Goal: Task Accomplishment & Management: Complete application form

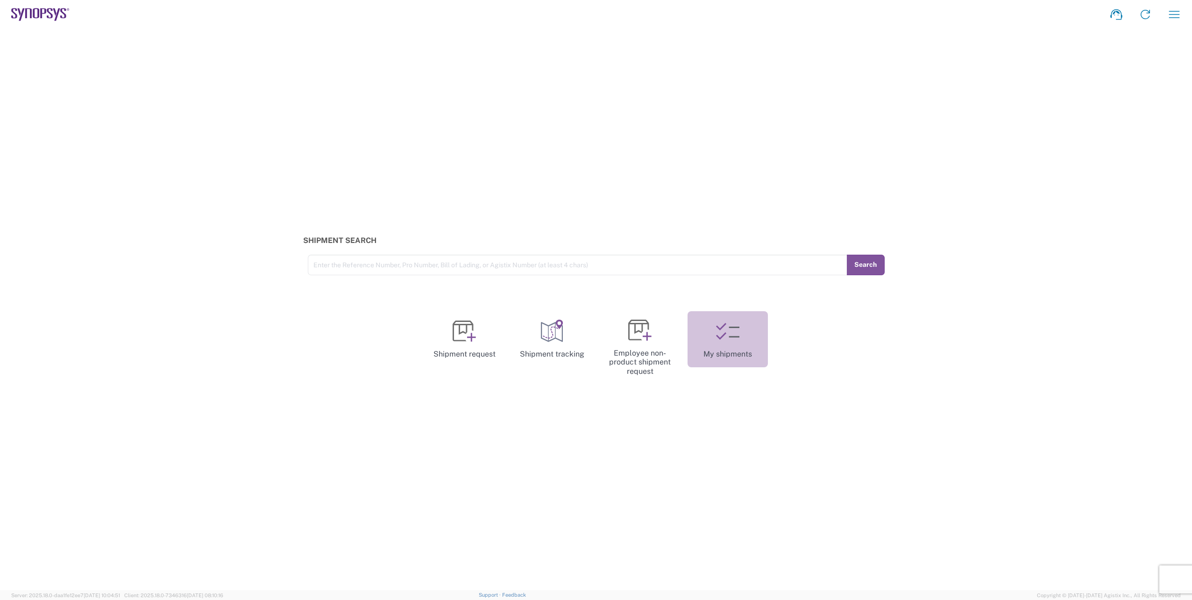
click at [726, 332] on icon at bounding box center [727, 330] width 23 height 23
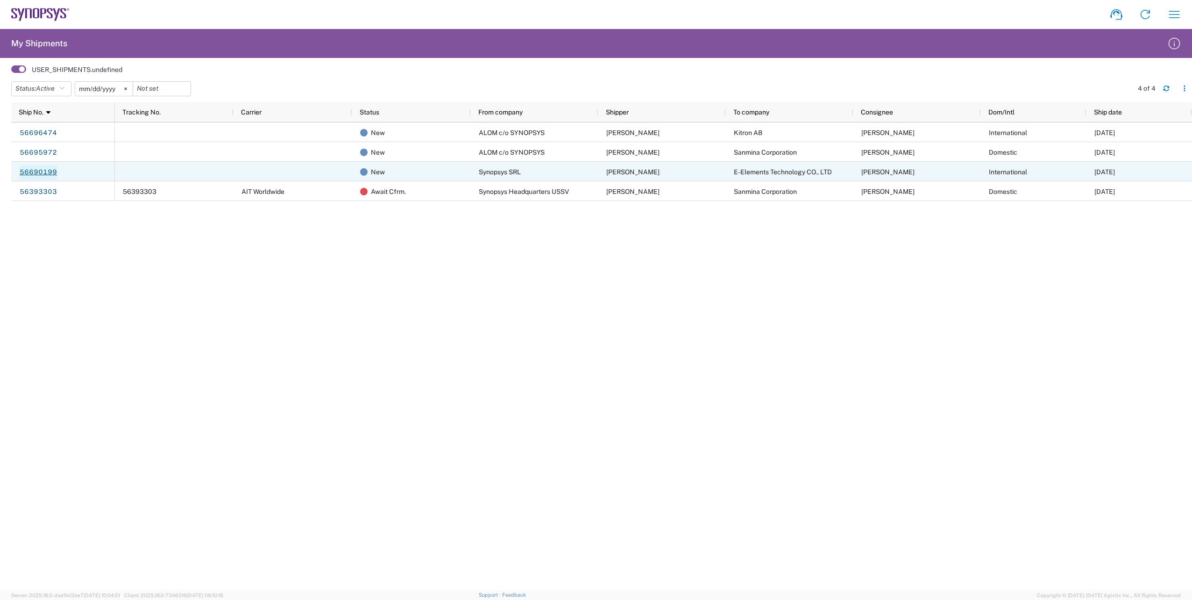
click at [47, 172] on link "56690199" at bounding box center [38, 172] width 38 height 15
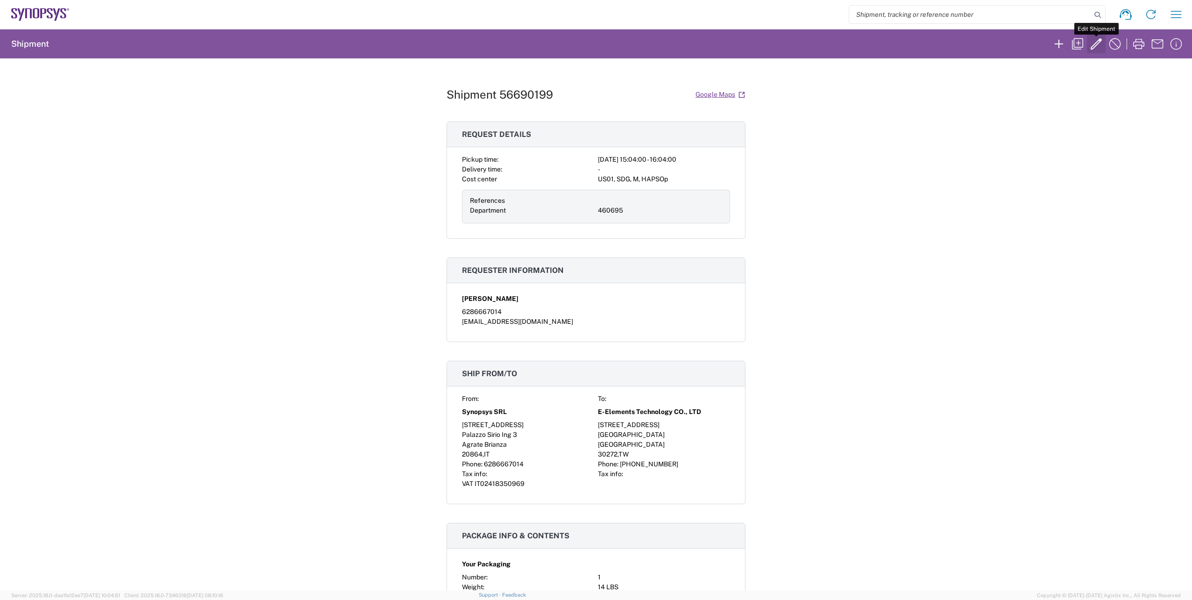
click at [1090, 43] on icon "button" at bounding box center [1096, 43] width 15 height 15
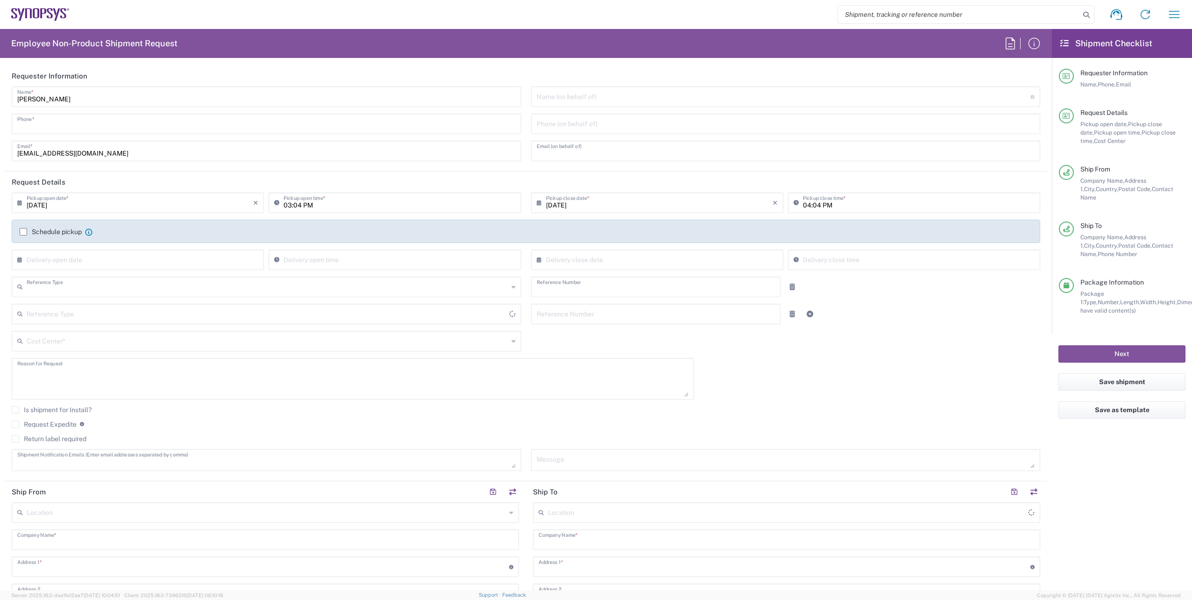
type input "6286667014"
type input "[EMAIL_ADDRESS][DOMAIN_NAME]"
type input "Department"
type input "460695"
type textarea "E-Elements PO# E334-20250813001"
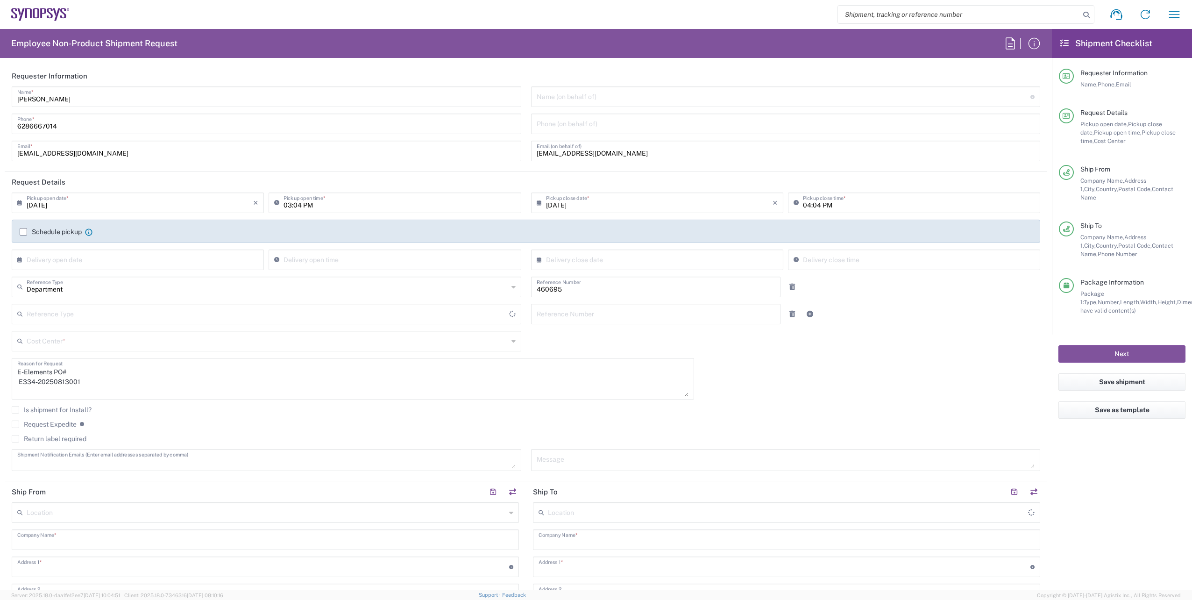
type textarea "[EMAIL_ADDRESS][DOMAIN_NAME]"
type input "Synopsys SRL"
type input "[STREET_ADDRESS]"
type input "Palazzo Sirio Ing 3"
type input "Agrate Brianza"
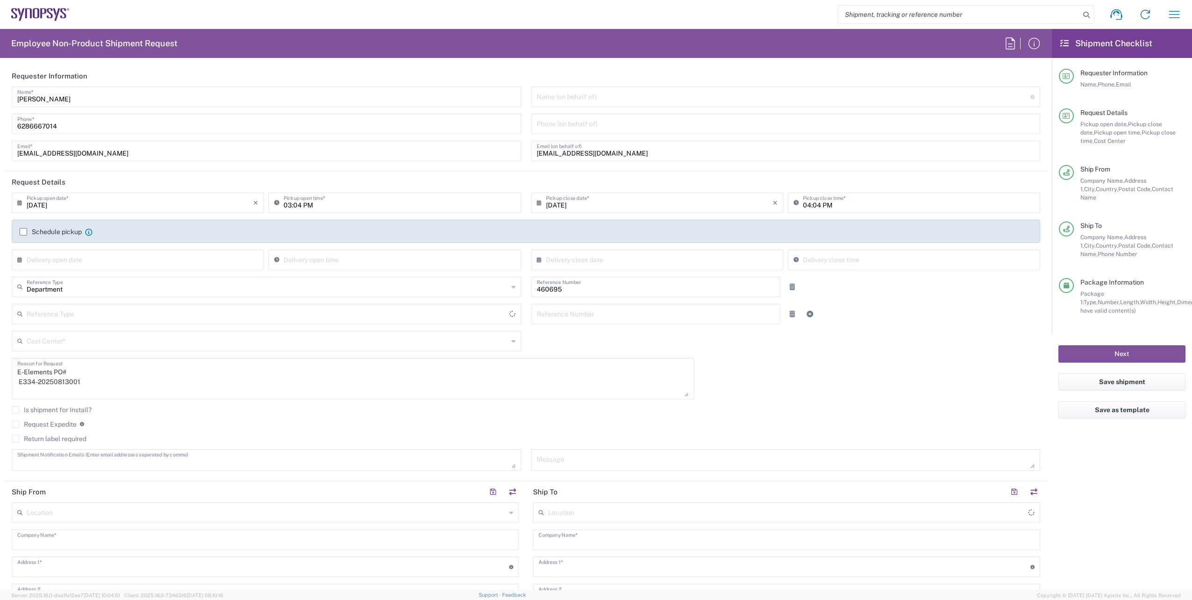
type input "20864"
type input "[PERSON_NAME]"
type input "6286667014"
type input "[EMAIL_ADDRESS][DOMAIN_NAME]"
type input "E-Elements Technology CO., LTD"
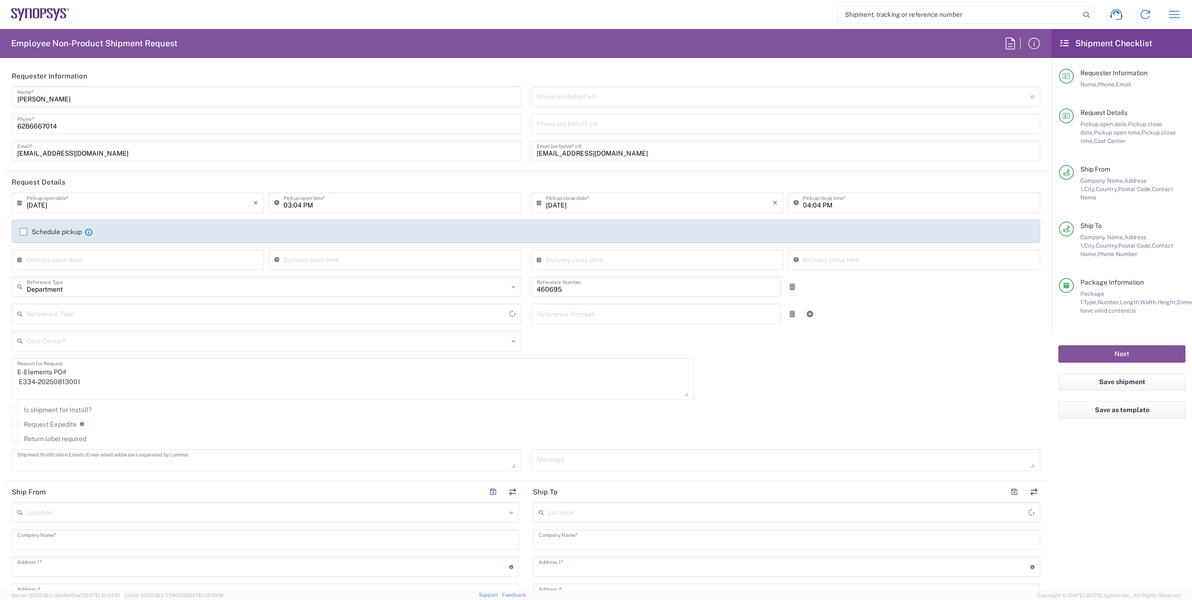
type input "[STREET_ADDRESS]"
type input "[GEOGRAPHIC_DATA]"
type input "30272"
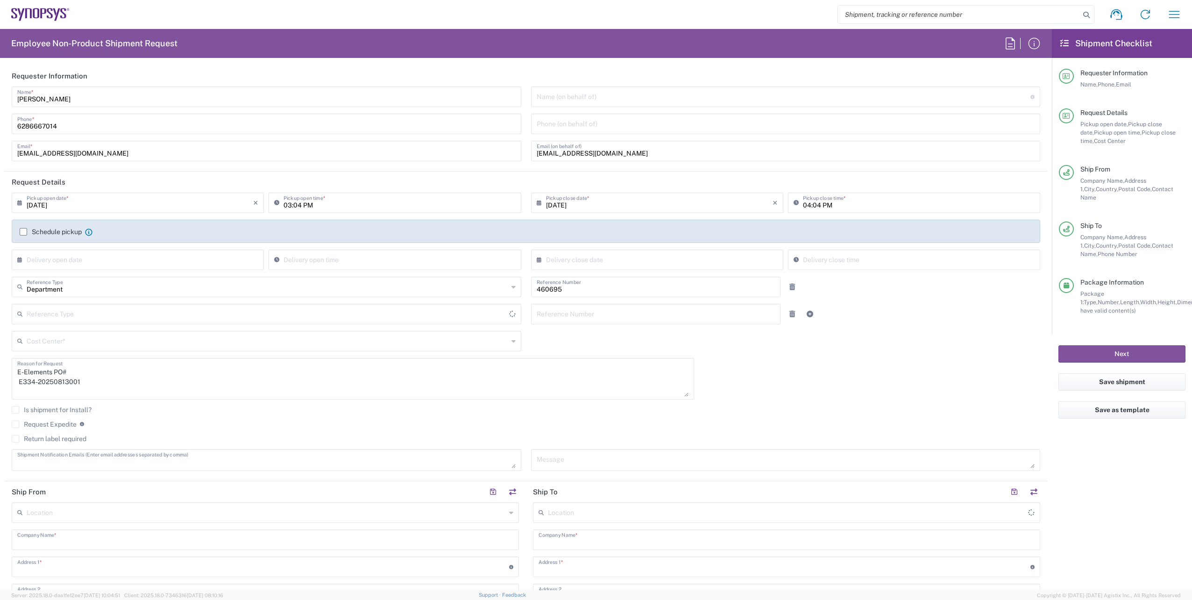
type input "[PERSON_NAME]"
type input "[PHONE_NUMBER]"
type input "[EMAIL_ADDRESS][PERSON_NAME][DOMAIN_NAME]"
type input "[PERSON_NAME]"
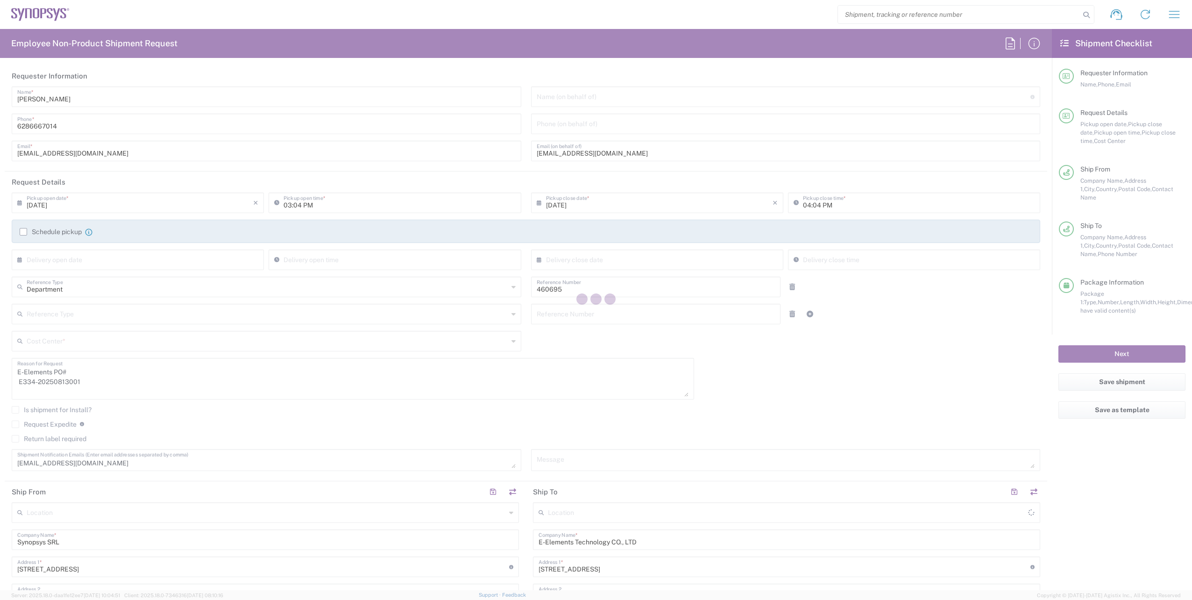
type input "[GEOGRAPHIC_DATA]"
type input "Delivered at Place"
type input "Your Packaging"
type input "US01, SDG, M, HAPSOp 460695"
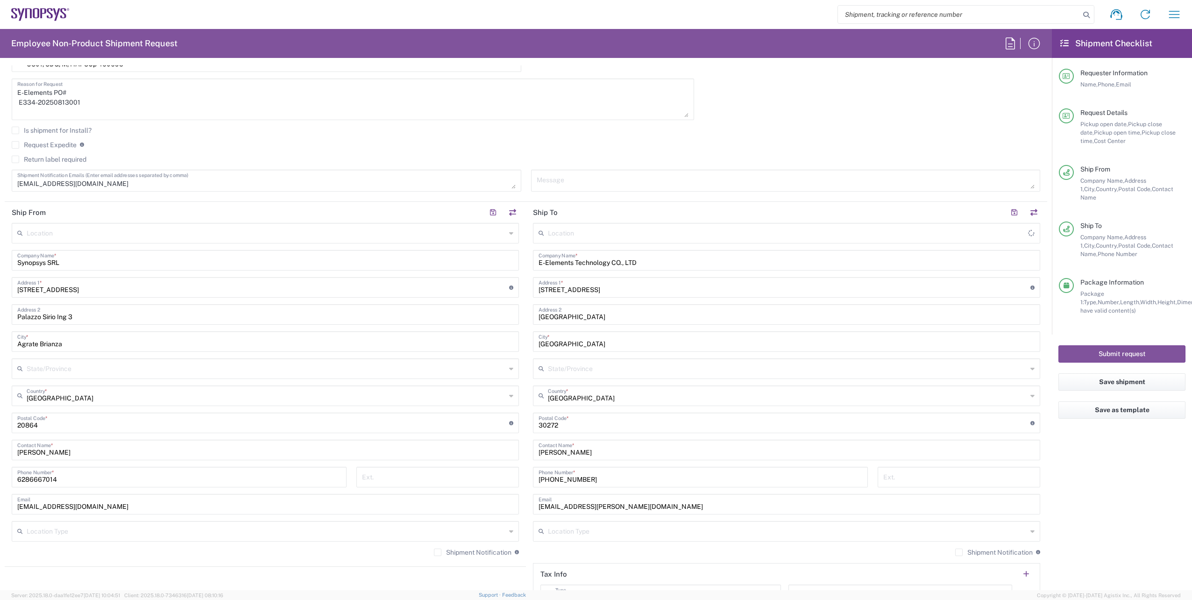
scroll to position [280, 0]
type input "Agrate Brianza IT01"
click at [88, 262] on input "Synopsys SRL" at bounding box center [265, 258] width 496 height 16
drag, startPoint x: 99, startPoint y: 261, endPoint x: -2, endPoint y: 238, distance: 103.8
click at [0, 238] on html "Shipment request Shipment tracking Employee non-product shipment request My shi…" at bounding box center [596, 300] width 1192 height 600
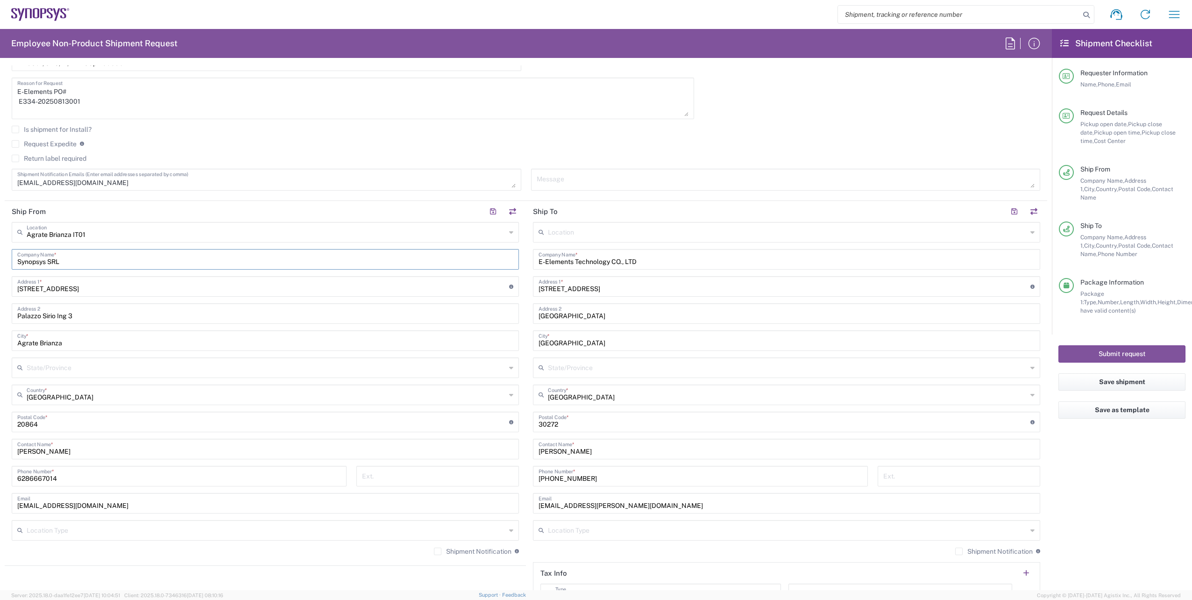
type input "a"
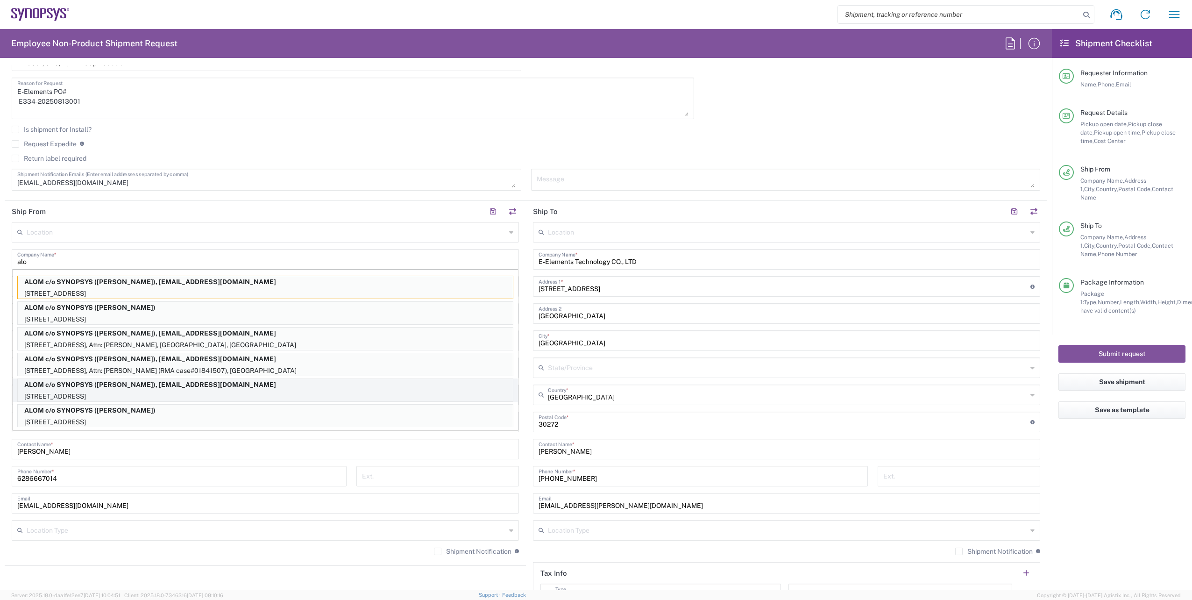
click at [164, 392] on p "[STREET_ADDRESS]" at bounding box center [265, 396] width 495 height 12
type input "ALOM c/o SYNOPSYS"
type input "[STREET_ADDRESS]"
type input "Fremont"
type input "[GEOGRAPHIC_DATA]"
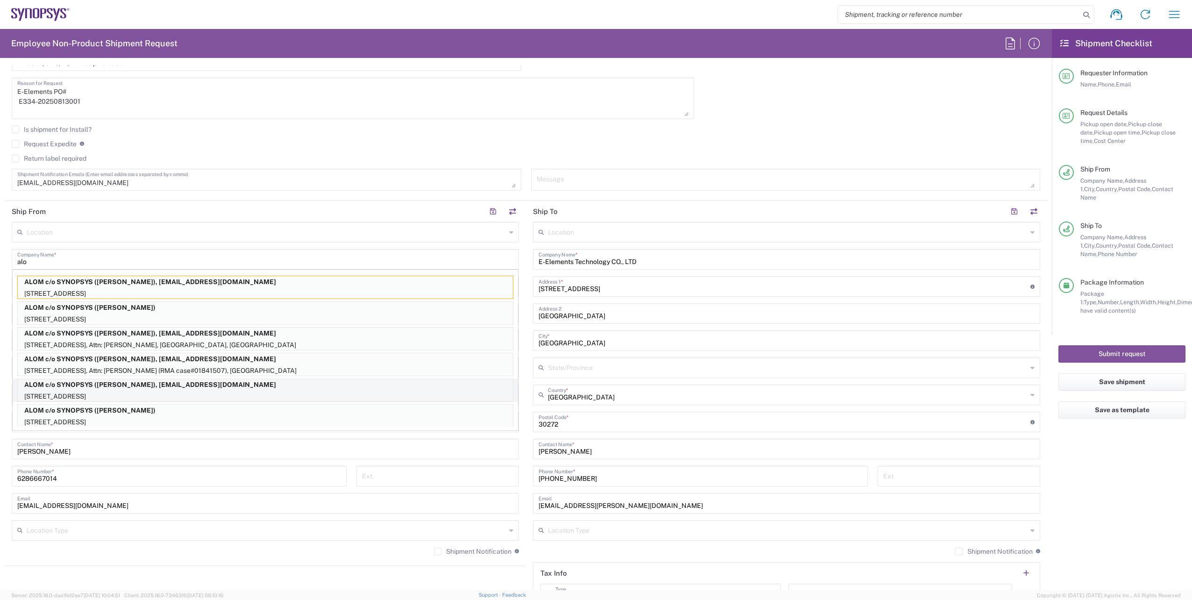
type input "94539"
type input "4086498039"
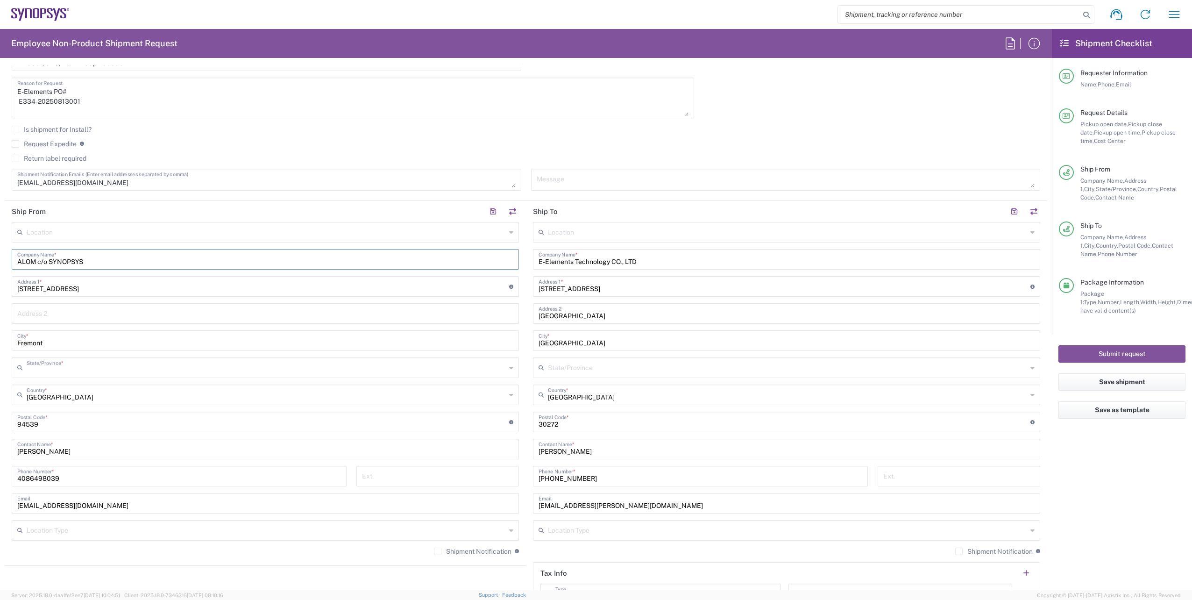
type input "[US_STATE]"
click at [1116, 379] on button "Save shipment" at bounding box center [1121, 381] width 127 height 17
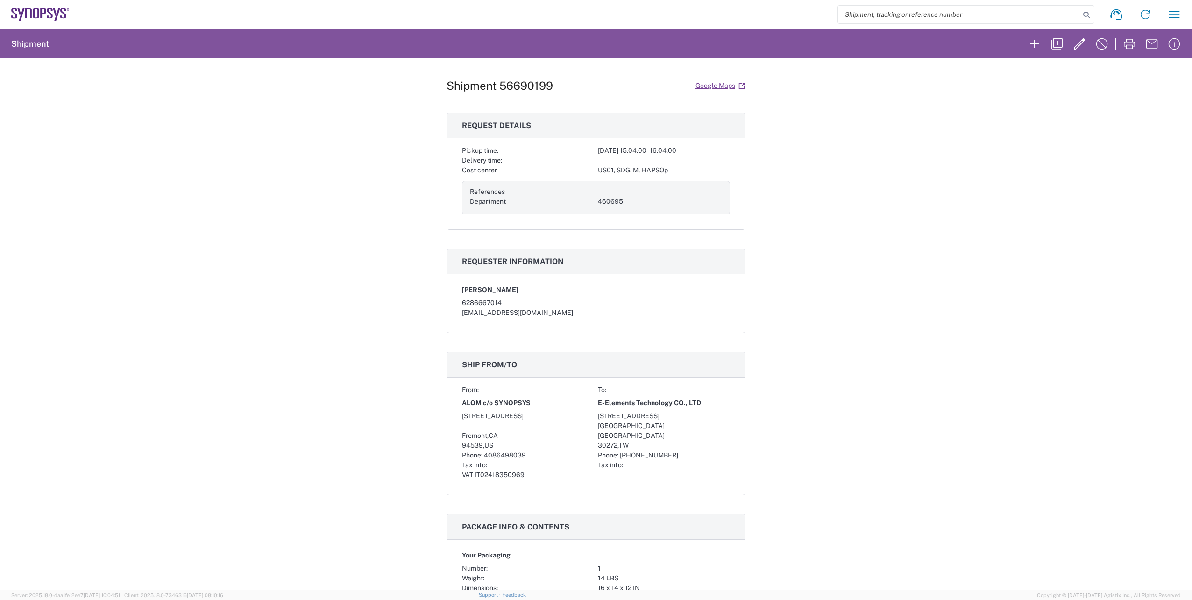
scroll to position [47, 0]
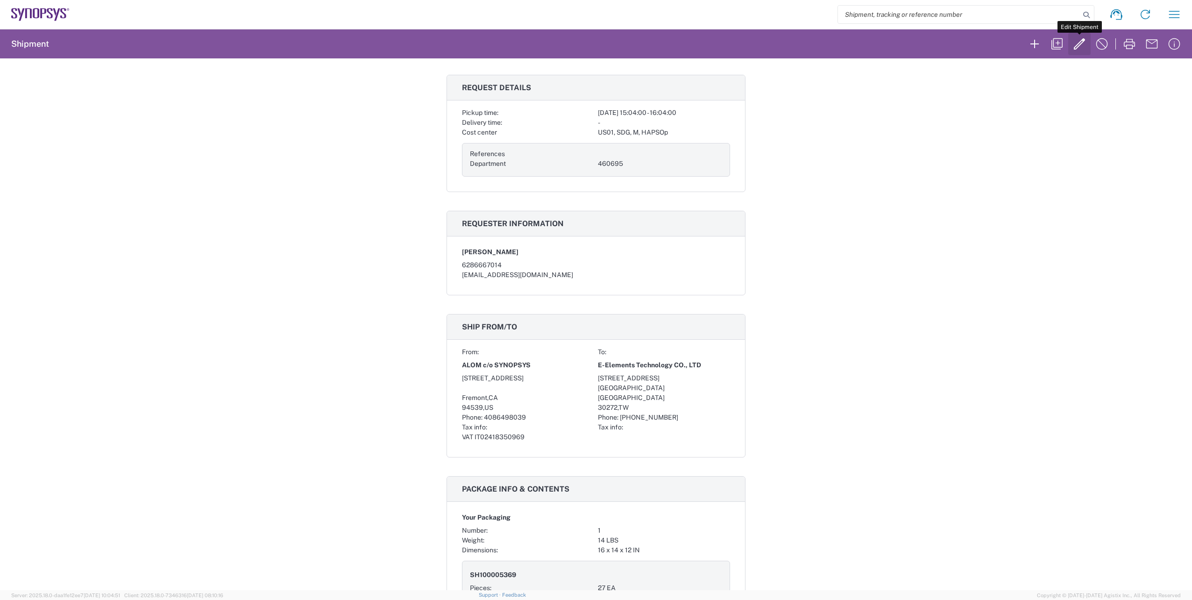
click at [1083, 40] on icon "button" at bounding box center [1079, 43] width 11 height 11
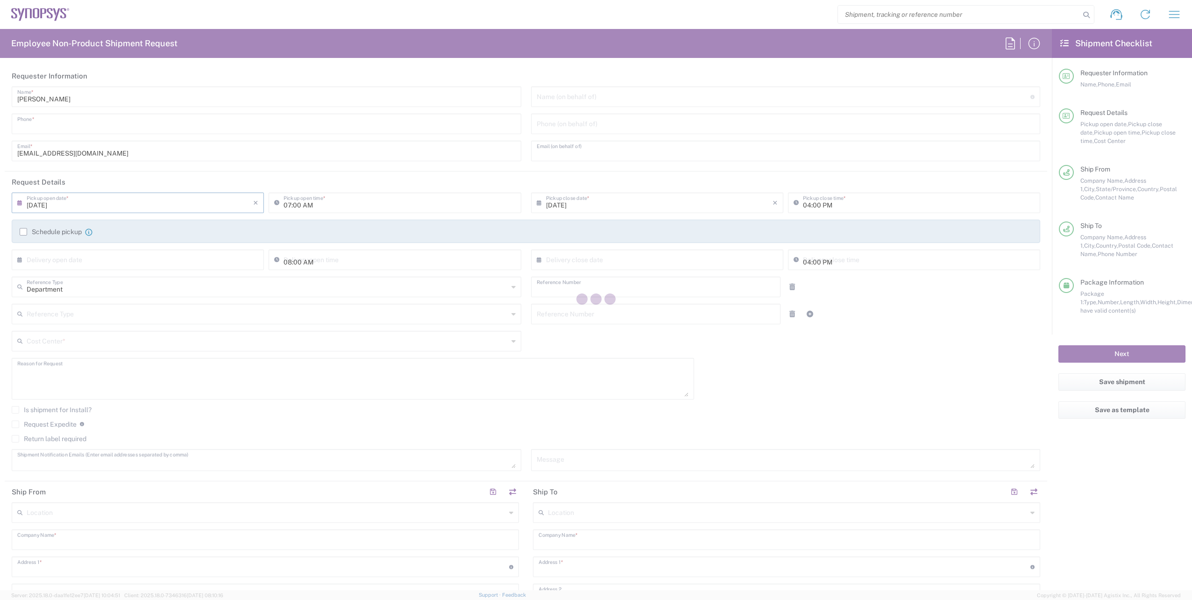
type input "6286667014"
type input "[EMAIL_ADDRESS][DOMAIN_NAME]"
type input "03:04 PM"
type input "04:04 PM"
type input "460695"
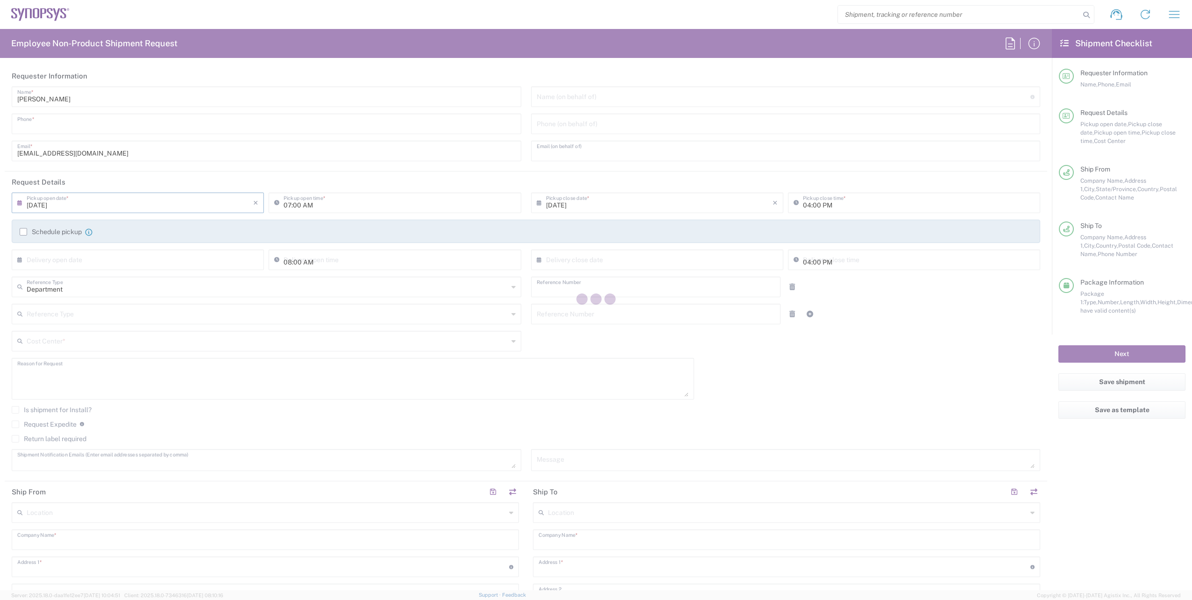
type textarea "E-Elements PO# E334-20250813001"
type textarea "[EMAIL_ADDRESS][DOMAIN_NAME]"
type input "ALOM c/o SYNOPSYS"
type input "[STREET_ADDRESS]"
type input "Fremont"
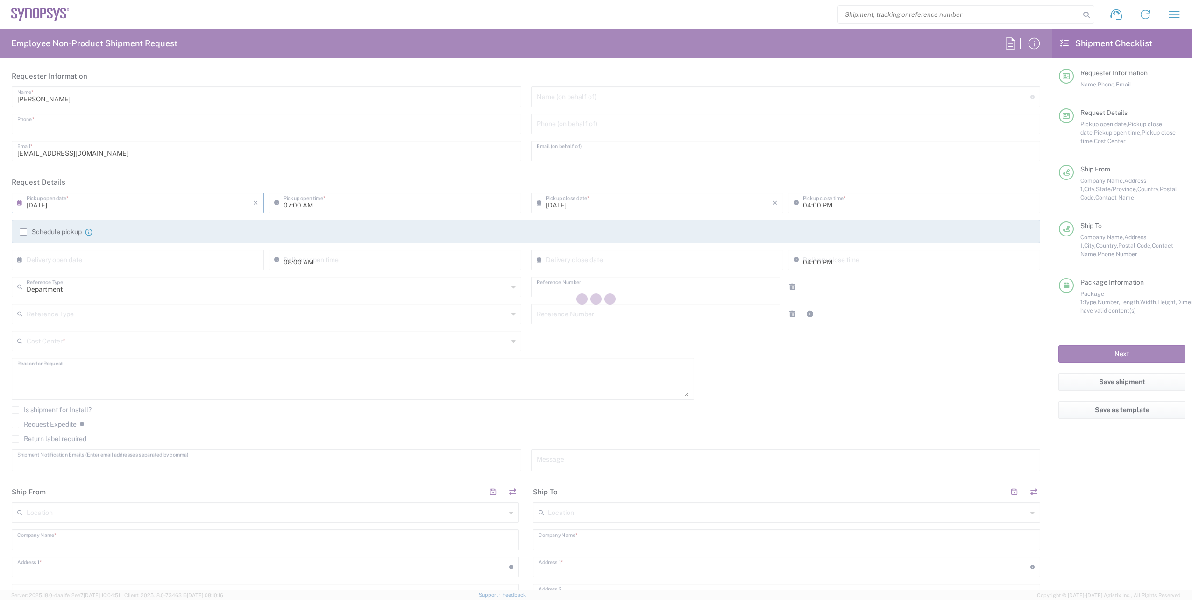
type input "[US_STATE]"
type input "94539"
type input "[PERSON_NAME]"
type input "4086498039"
type input "[EMAIL_ADDRESS][DOMAIN_NAME]"
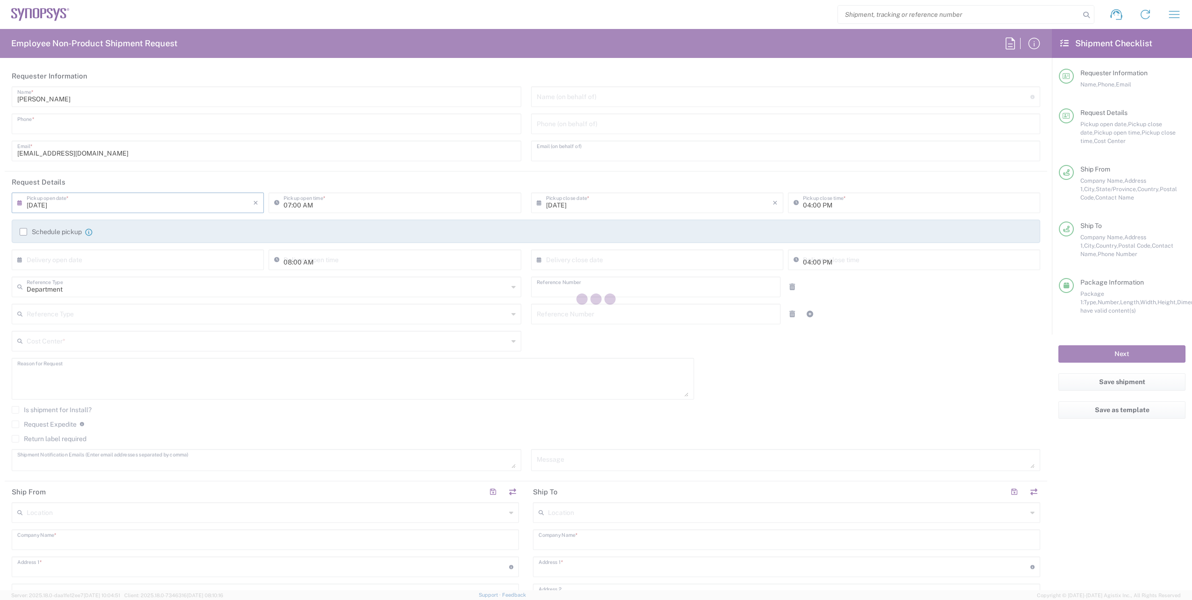
type input "E-Elements Technology CO., LTD"
type input "[STREET_ADDRESS]"
type input "[GEOGRAPHIC_DATA]"
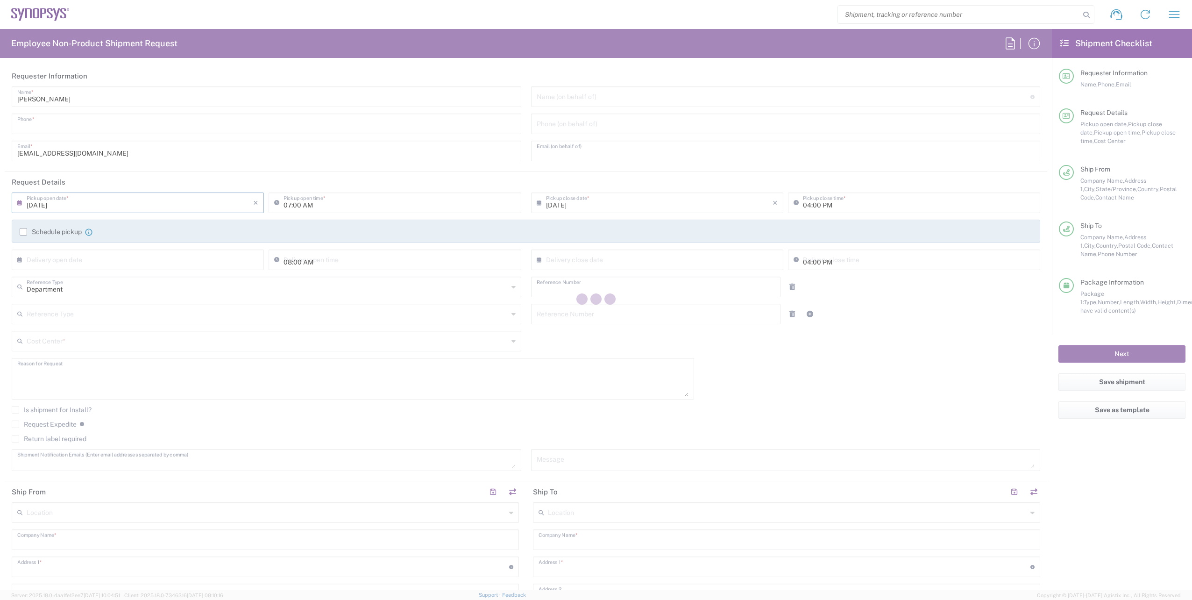
type input "30272"
type input "[PERSON_NAME]"
type input "[PHONE_NUMBER]"
type input "[EMAIL_ADDRESS][PERSON_NAME][DOMAIN_NAME]"
type input "[PERSON_NAME]"
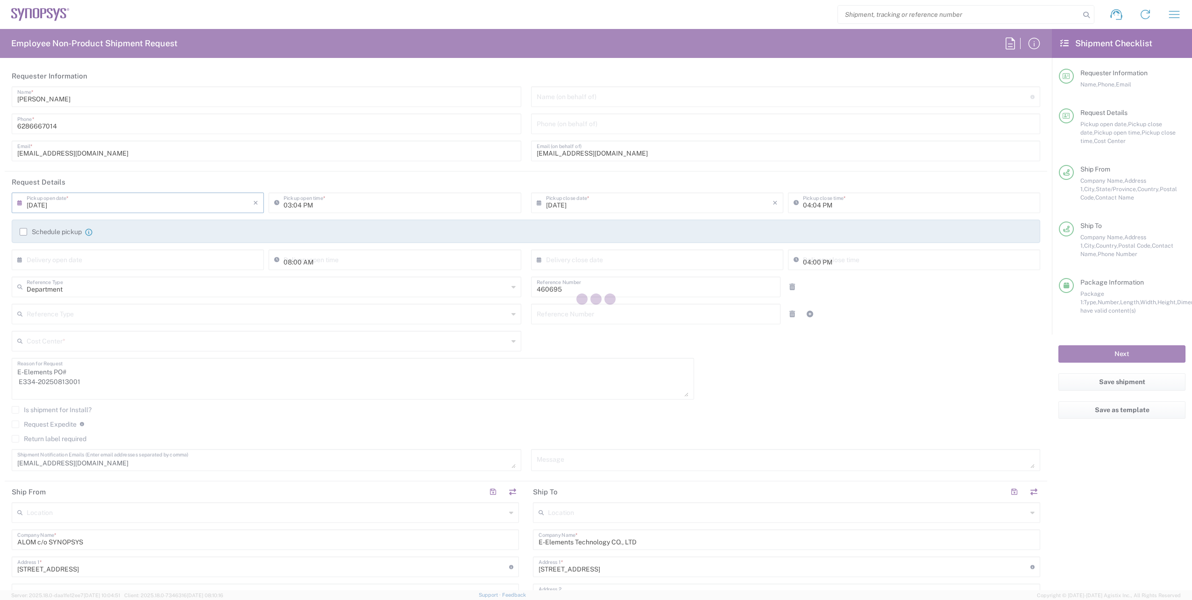
type input "US01, SDG, M, HAPSOp 460695"
type input "Your Packaging"
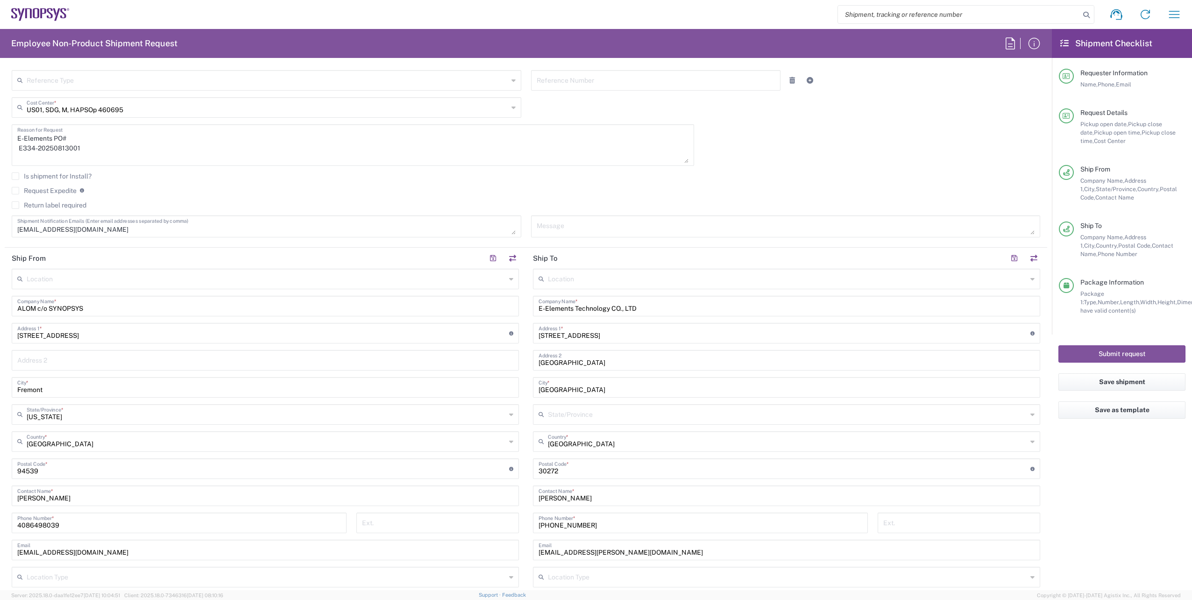
scroll to position [280, 0]
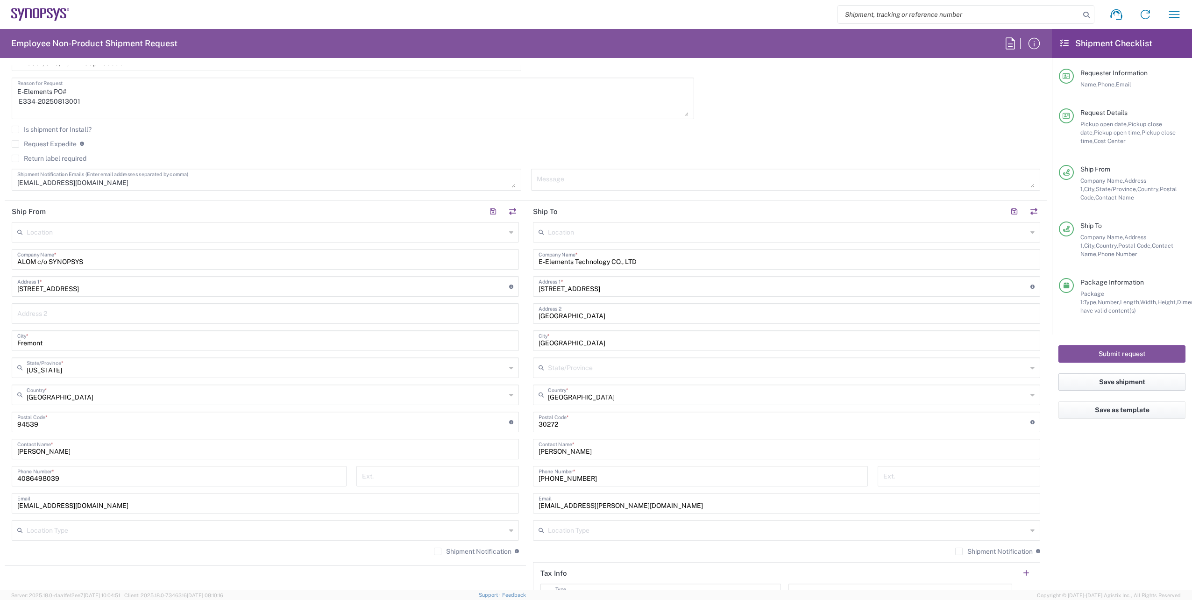
drag, startPoint x: 1122, startPoint y: 384, endPoint x: 1119, endPoint y: 392, distance: 8.6
click at [1122, 384] on button "Save shipment" at bounding box center [1121, 381] width 127 height 17
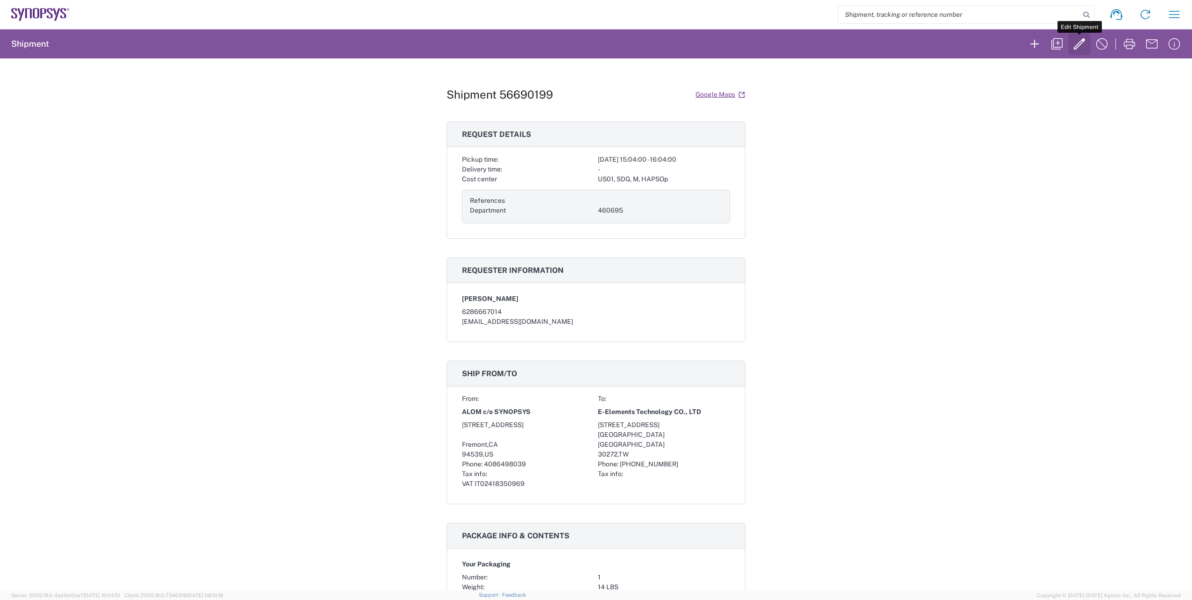
click at [1085, 44] on icon "button" at bounding box center [1079, 43] width 15 height 15
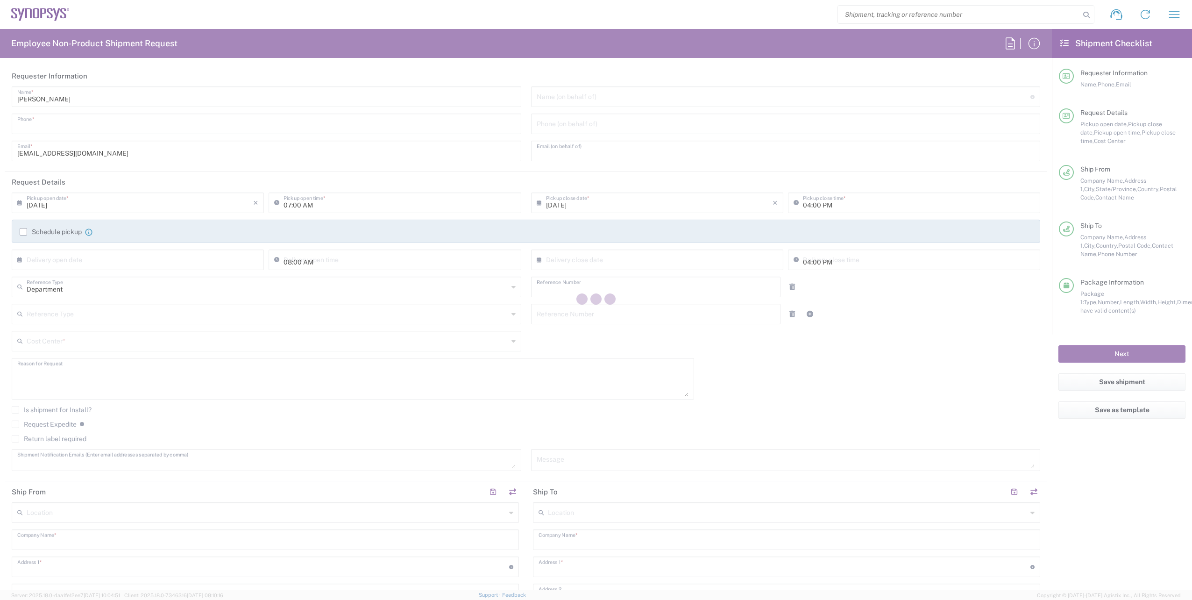
type input "6286667014"
type input "[EMAIL_ADDRESS][DOMAIN_NAME]"
type input "03:04 PM"
type input "04:04 PM"
type input "460695"
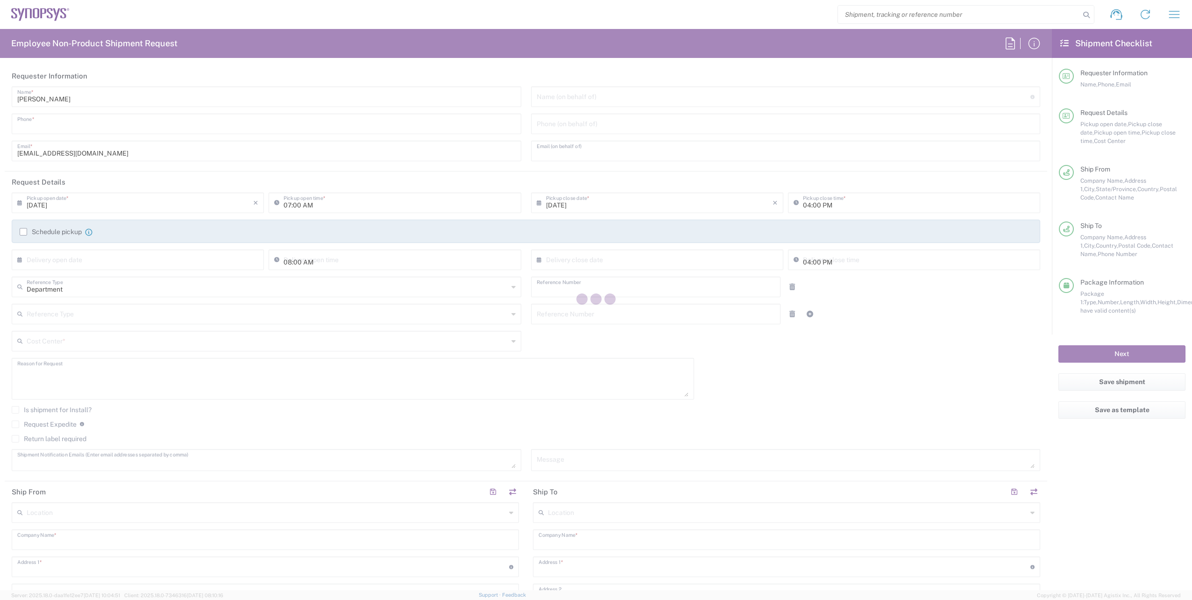
type textarea "E-Elements PO# E334-20250813001"
type textarea "[EMAIL_ADDRESS][DOMAIN_NAME]"
type input "ALOM c/o SYNOPSYS"
type input "[STREET_ADDRESS]"
type input "Fremont"
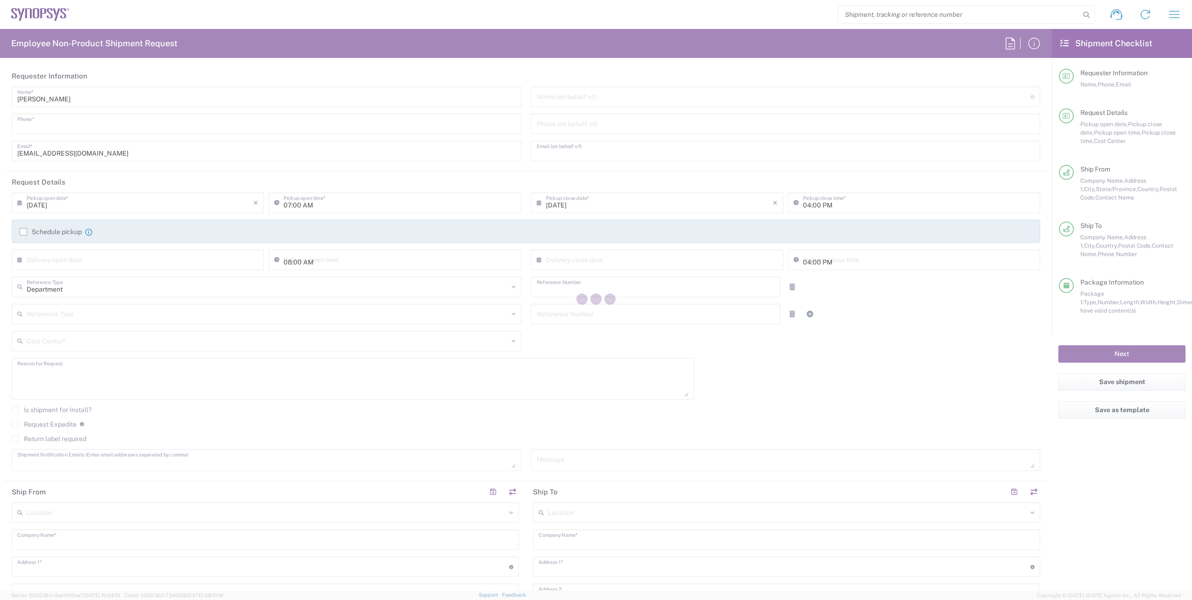
type input "[US_STATE]"
type input "94539"
type input "[PERSON_NAME]"
type input "4086498039"
type input "[EMAIL_ADDRESS][DOMAIN_NAME]"
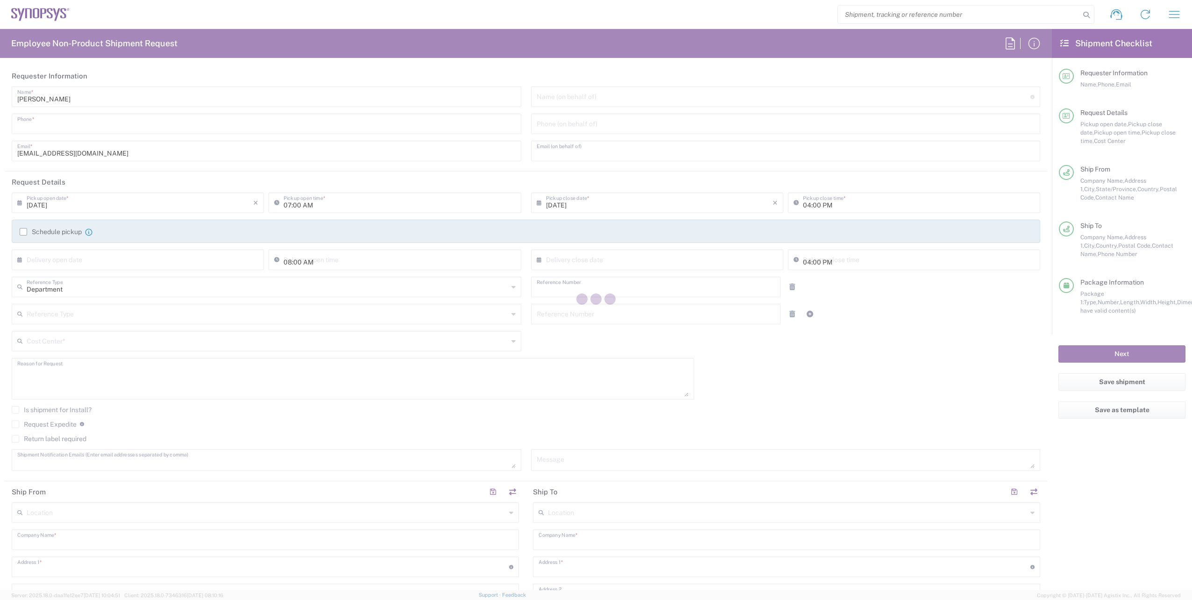
type input "E-Elements Technology CO., LTD"
type input "[STREET_ADDRESS]"
type input "[GEOGRAPHIC_DATA]"
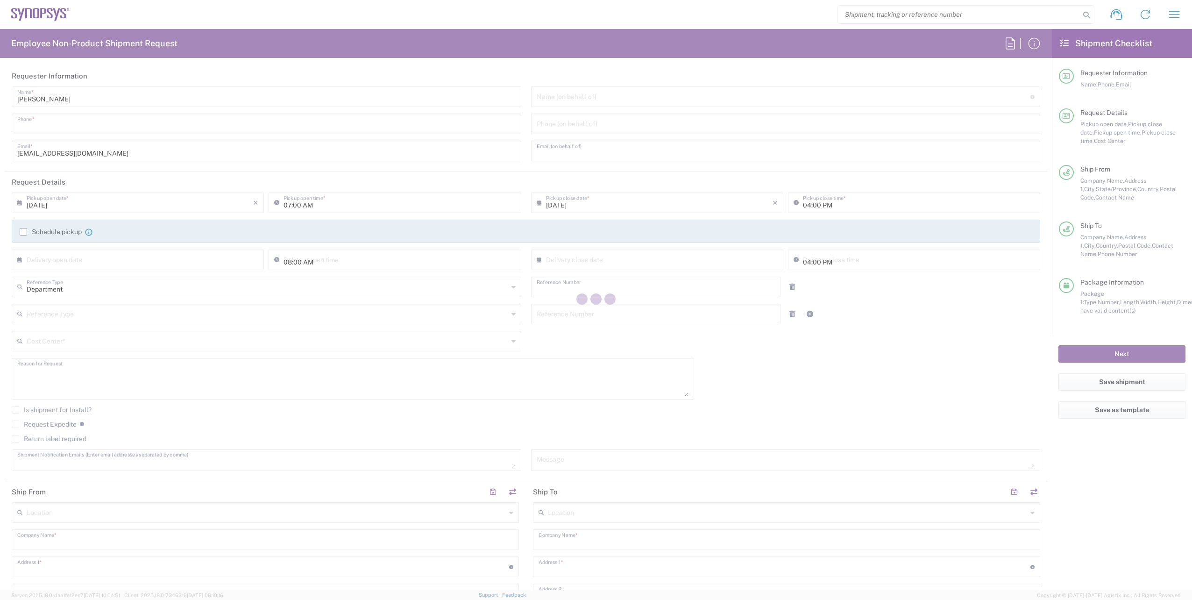
type input "30272"
type input "[PERSON_NAME]"
type input "[PHONE_NUMBER]"
type input "[EMAIL_ADDRESS][PERSON_NAME][DOMAIN_NAME]"
type input "[PERSON_NAME]"
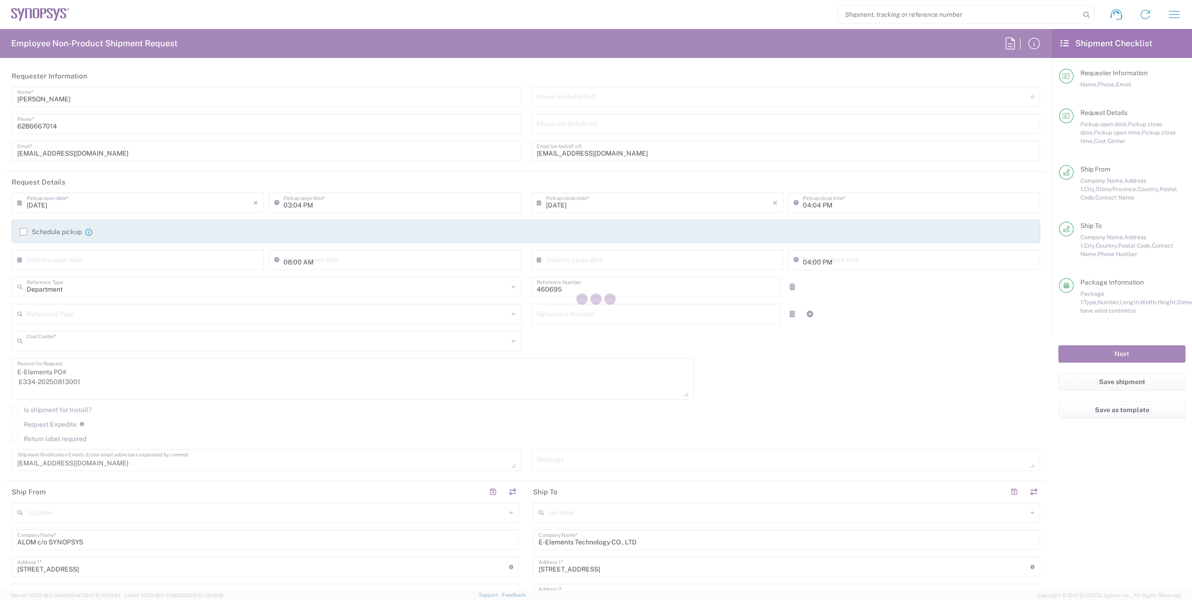
type input "US01, SDG, M, HAPSOp 460695"
type input "Your Packaging"
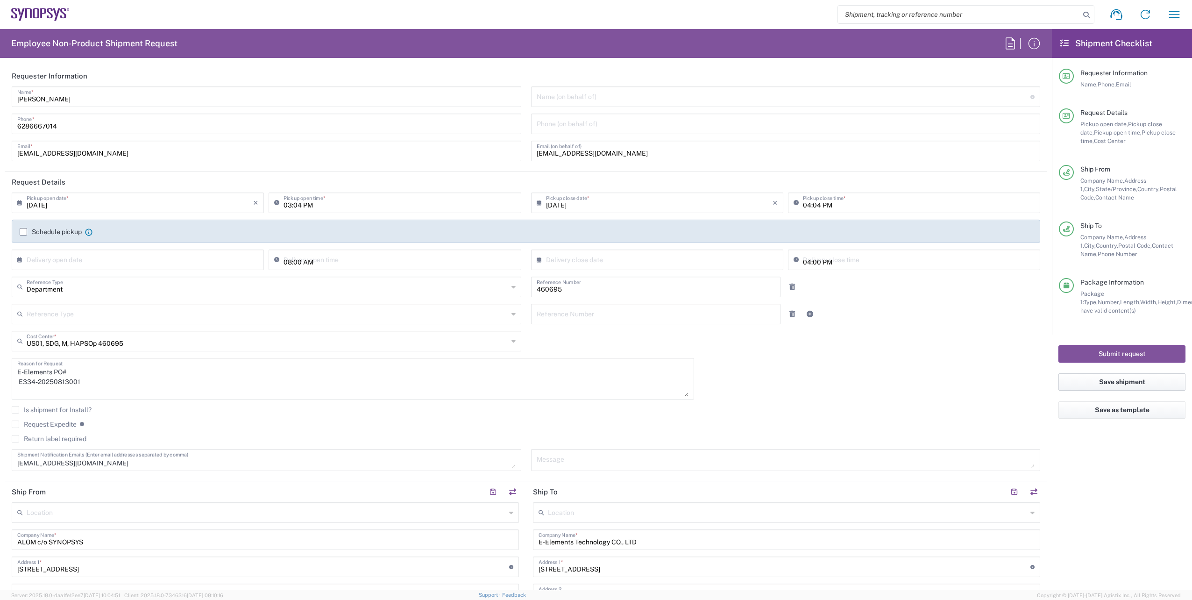
click at [1123, 379] on button "Save shipment" at bounding box center [1121, 381] width 127 height 17
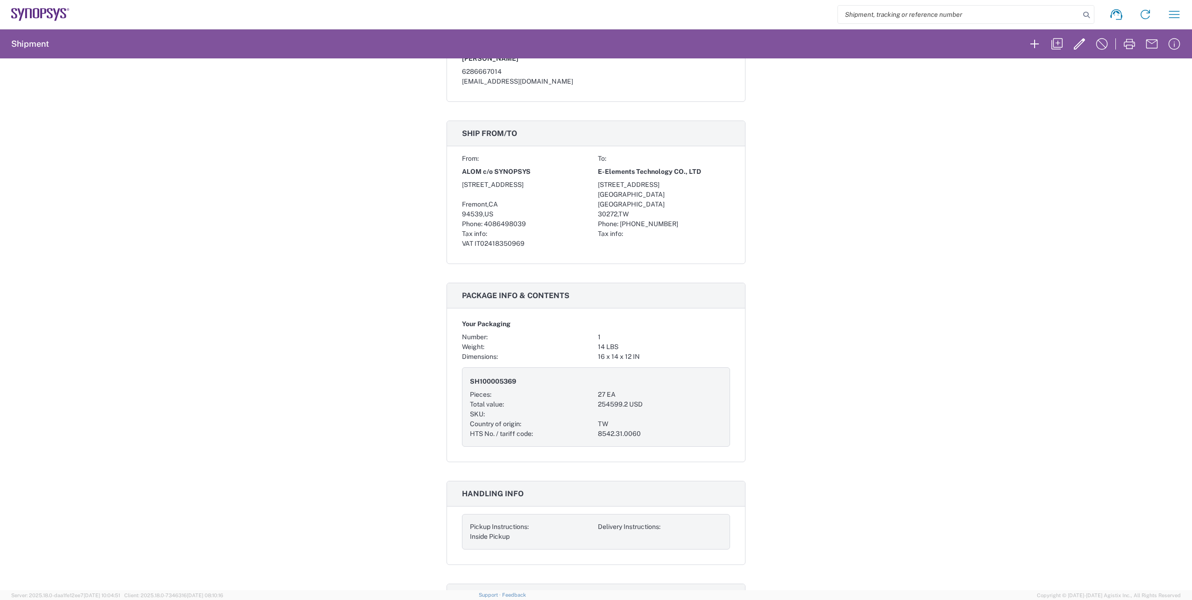
scroll to position [218, 0]
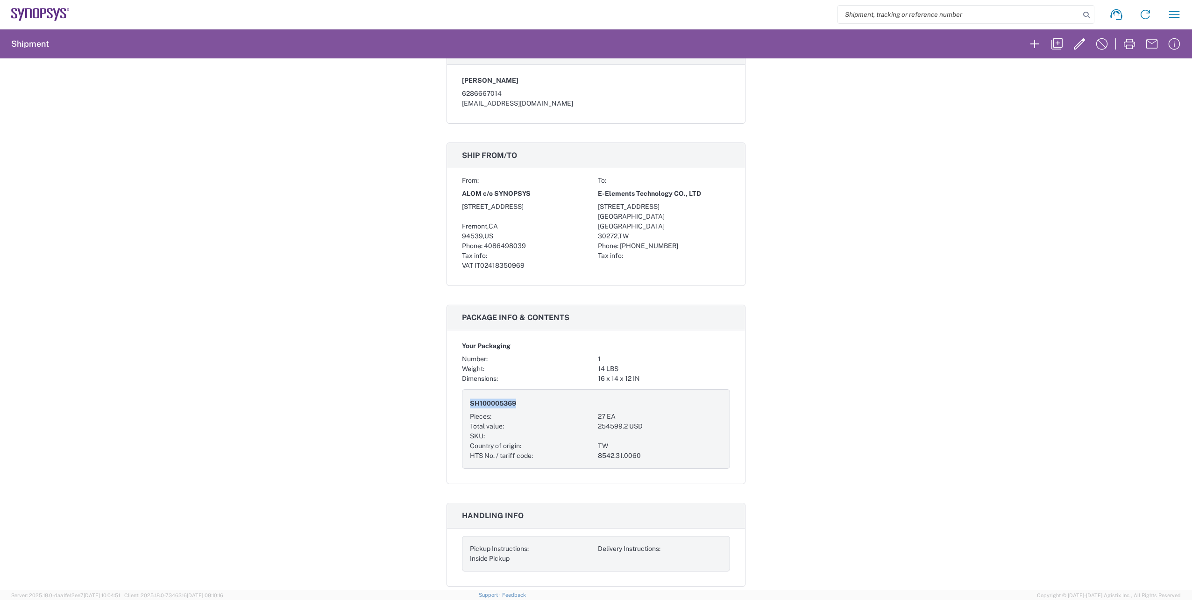
drag, startPoint x: 517, startPoint y: 404, endPoint x: 463, endPoint y: 404, distance: 53.2
click at [463, 404] on div "SH100005369 Pieces: 27 EA Total value: 254599.2 USD SKU: Country of origin: TW …" at bounding box center [596, 428] width 268 height 79
copy span "SH100005369"
